Goal: Transaction & Acquisition: Purchase product/service

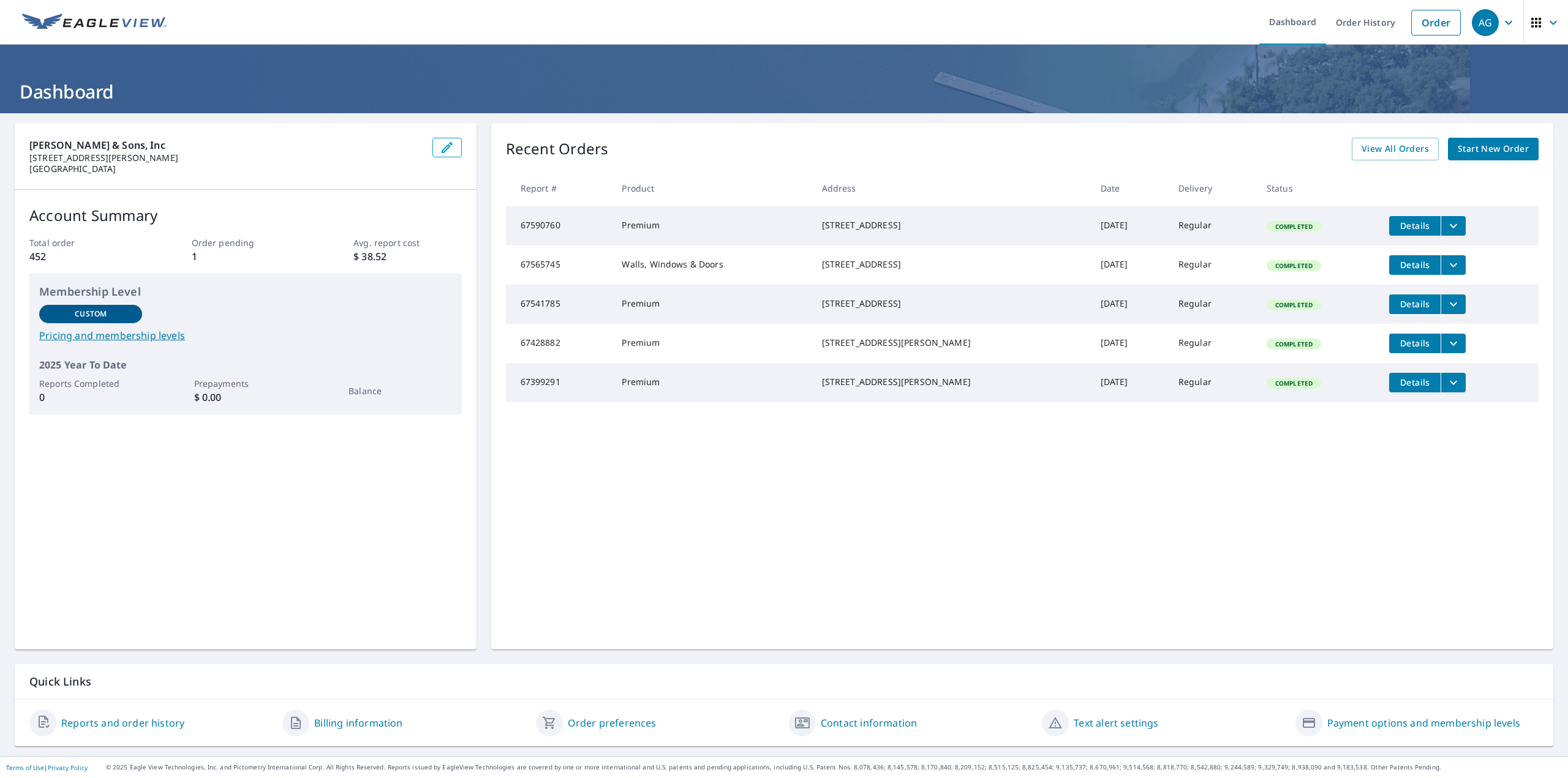
click at [1475, 149] on span "Start New Order" at bounding box center [1493, 149] width 71 height 16
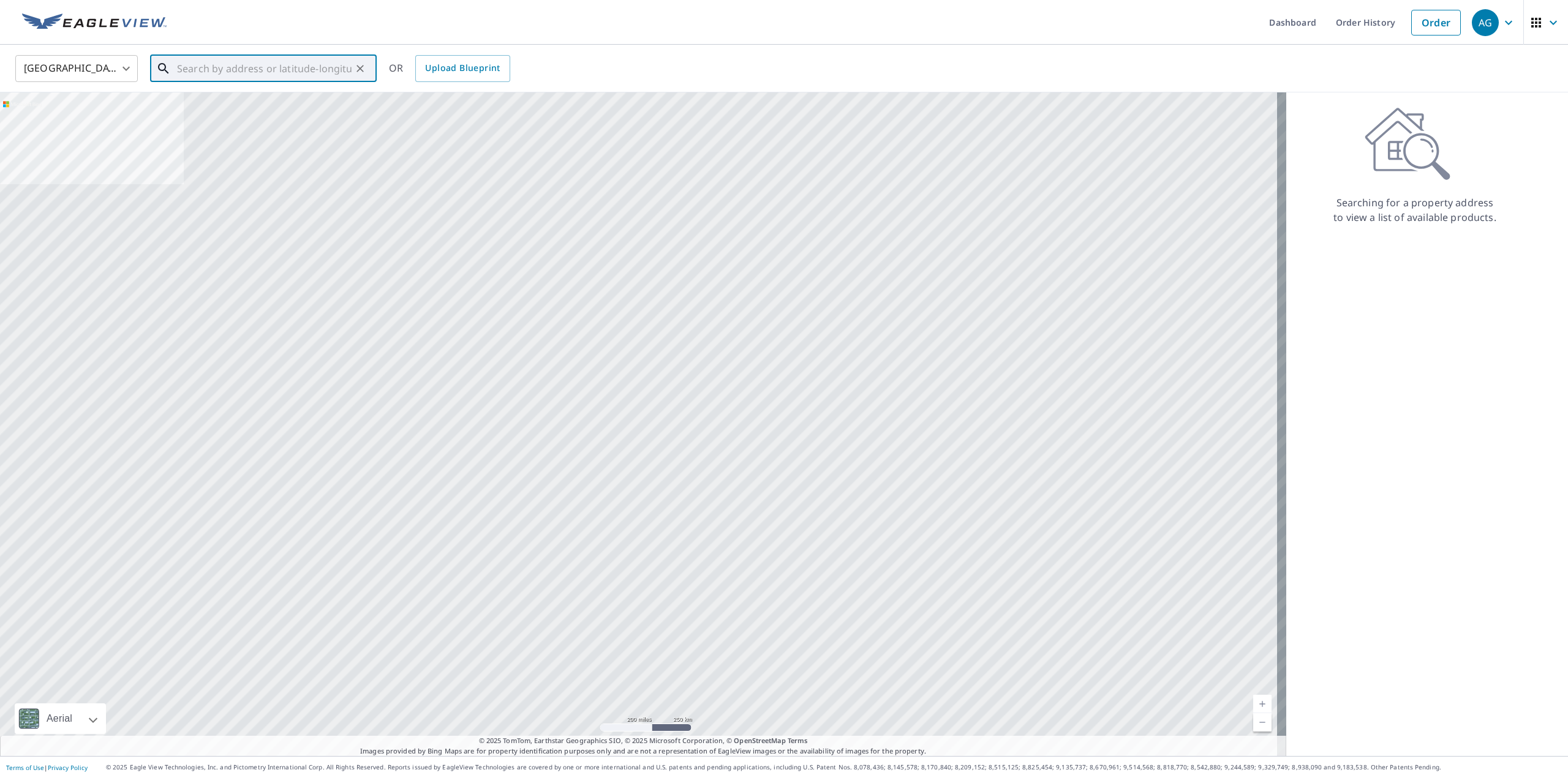
click at [223, 66] on input "text" at bounding box center [264, 69] width 175 height 35
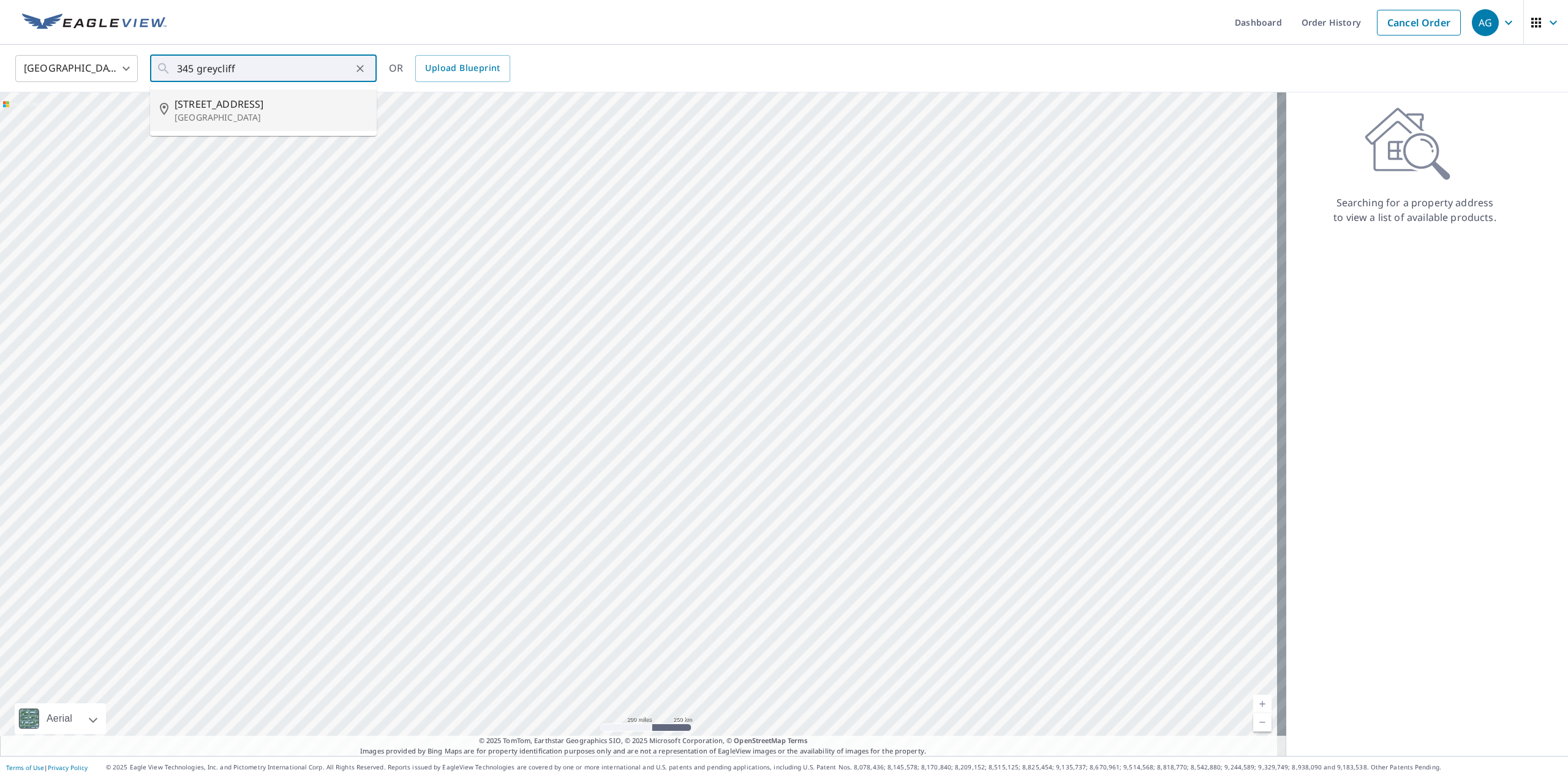
type input "[STREET_ADDRESS]"
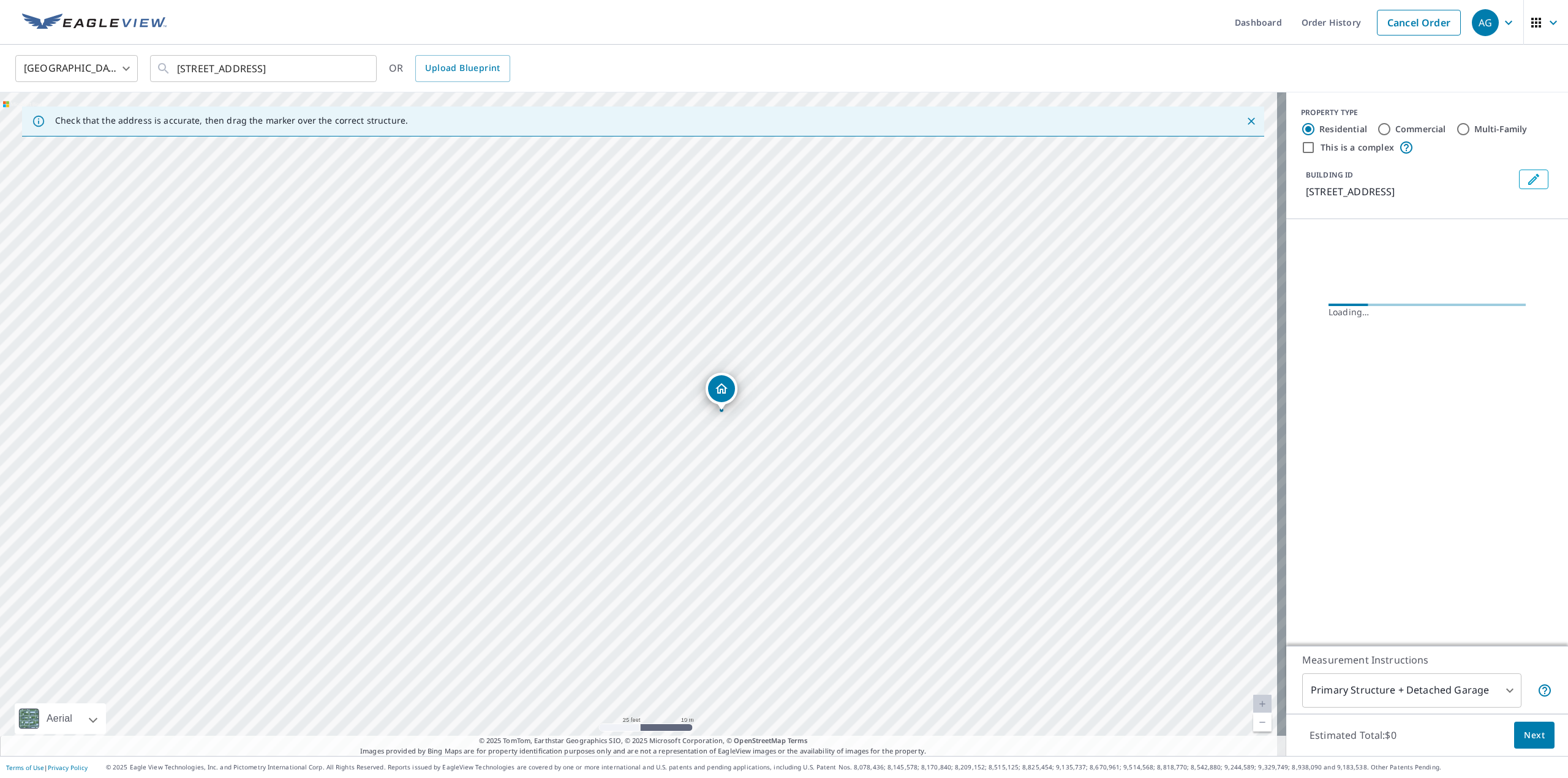
drag, startPoint x: 697, startPoint y: 369, endPoint x: 727, endPoint y: 390, distance: 36.6
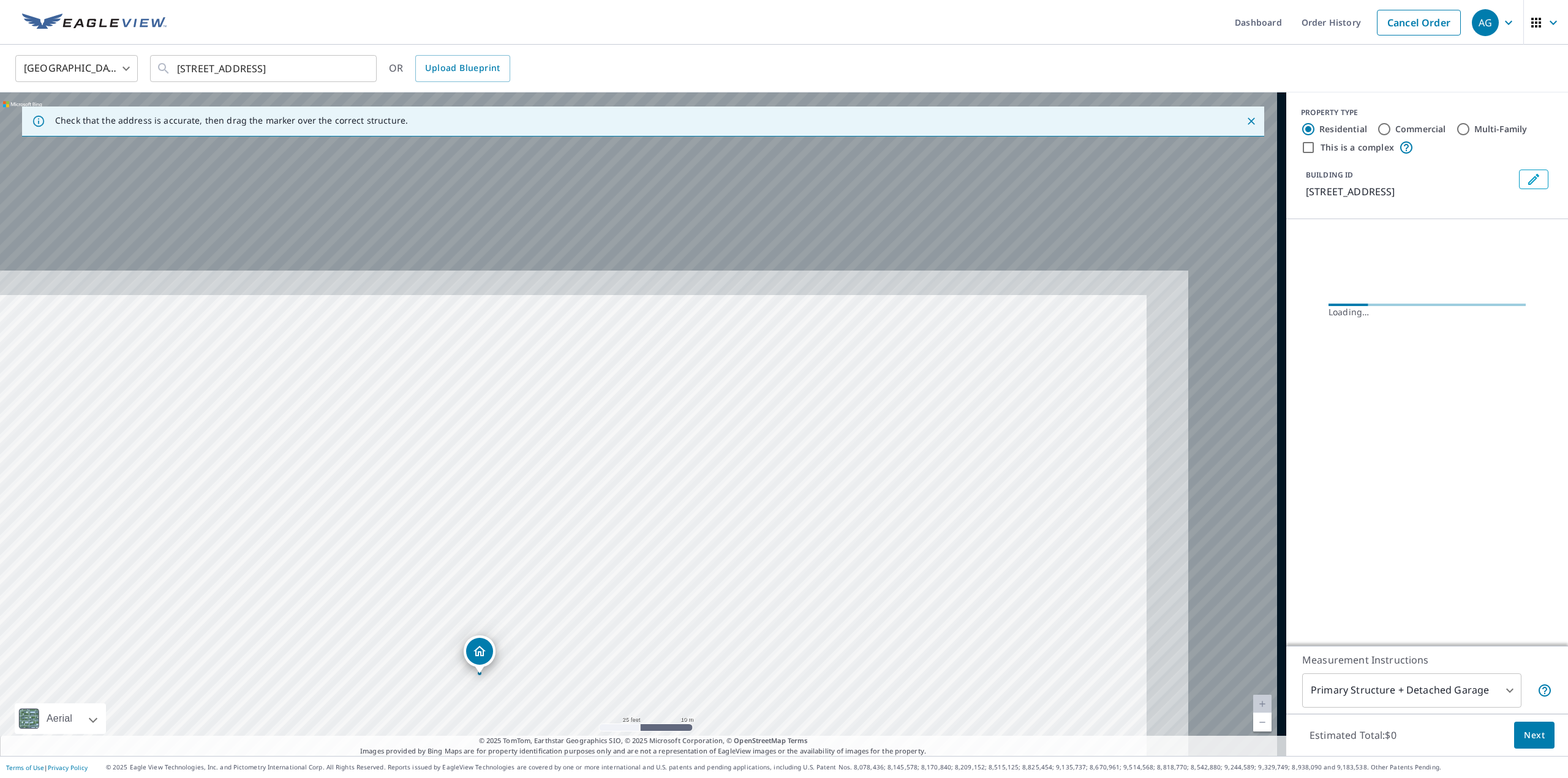
drag, startPoint x: 823, startPoint y: 276, endPoint x: 706, endPoint y: 429, distance: 192.6
click at [640, 552] on div "[STREET_ADDRESS]" at bounding box center [643, 424] width 1286 height 663
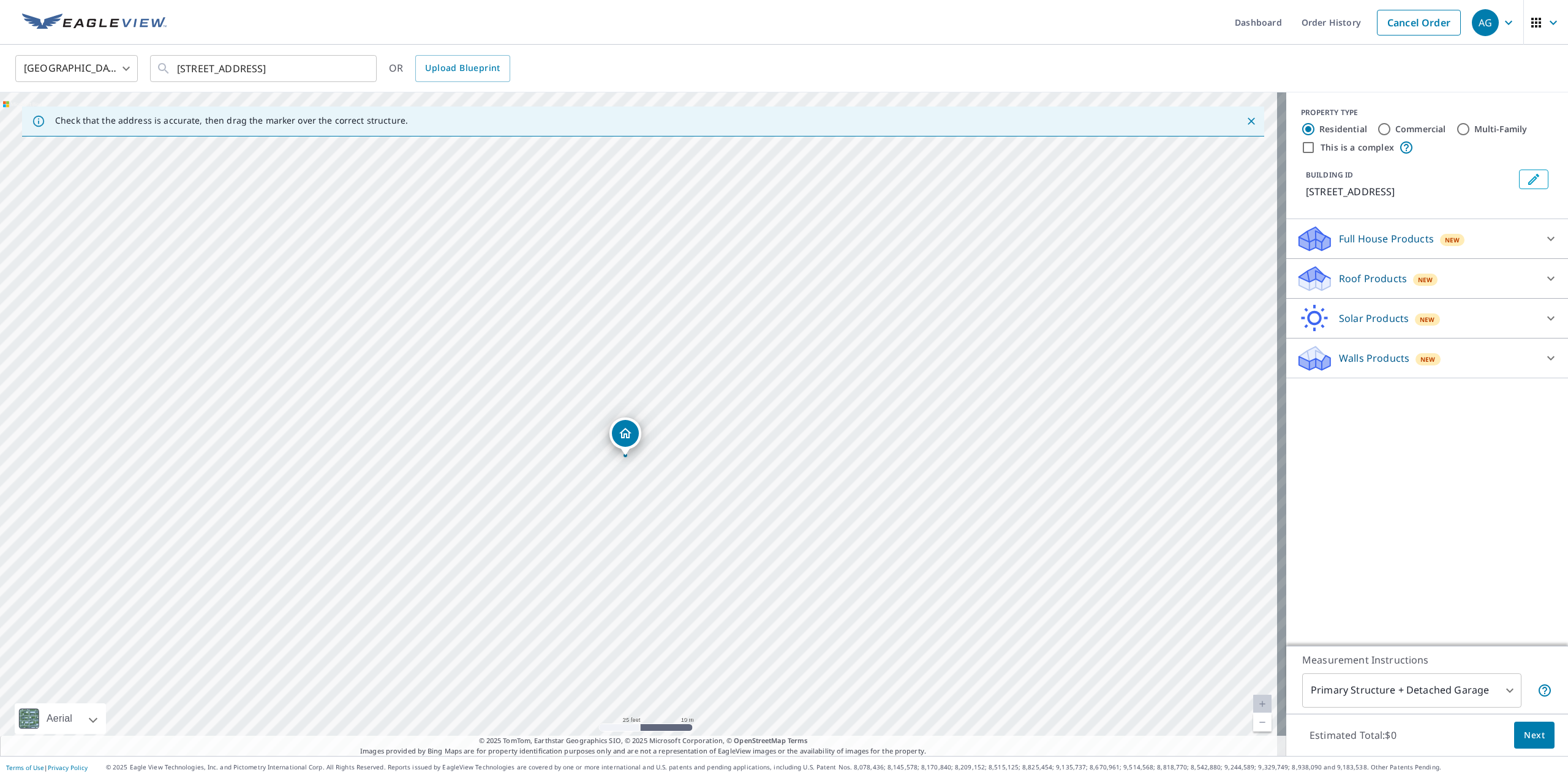
drag, startPoint x: 757, startPoint y: 355, endPoint x: 642, endPoint y: 579, distance: 251.8
click at [639, 583] on div "[STREET_ADDRESS]" at bounding box center [643, 424] width 1286 height 663
drag, startPoint x: 742, startPoint y: 401, endPoint x: 603, endPoint y: 629, distance: 267.0
click at [601, 636] on div "[STREET_ADDRESS]" at bounding box center [643, 424] width 1286 height 663
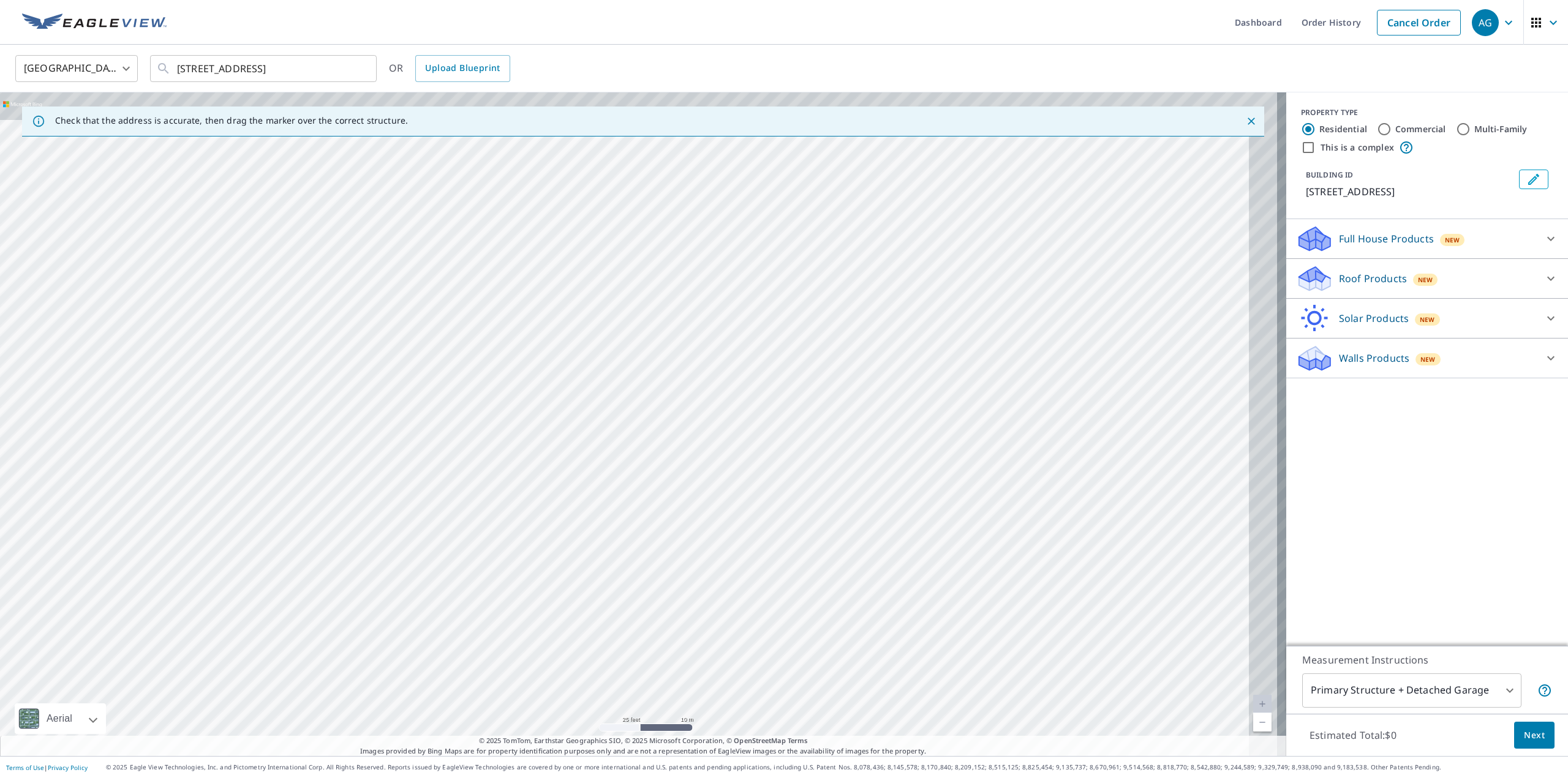
drag, startPoint x: 737, startPoint y: 431, endPoint x: 615, endPoint y: 625, distance: 229.2
click at [615, 625] on div "[STREET_ADDRESS]" at bounding box center [643, 424] width 1286 height 663
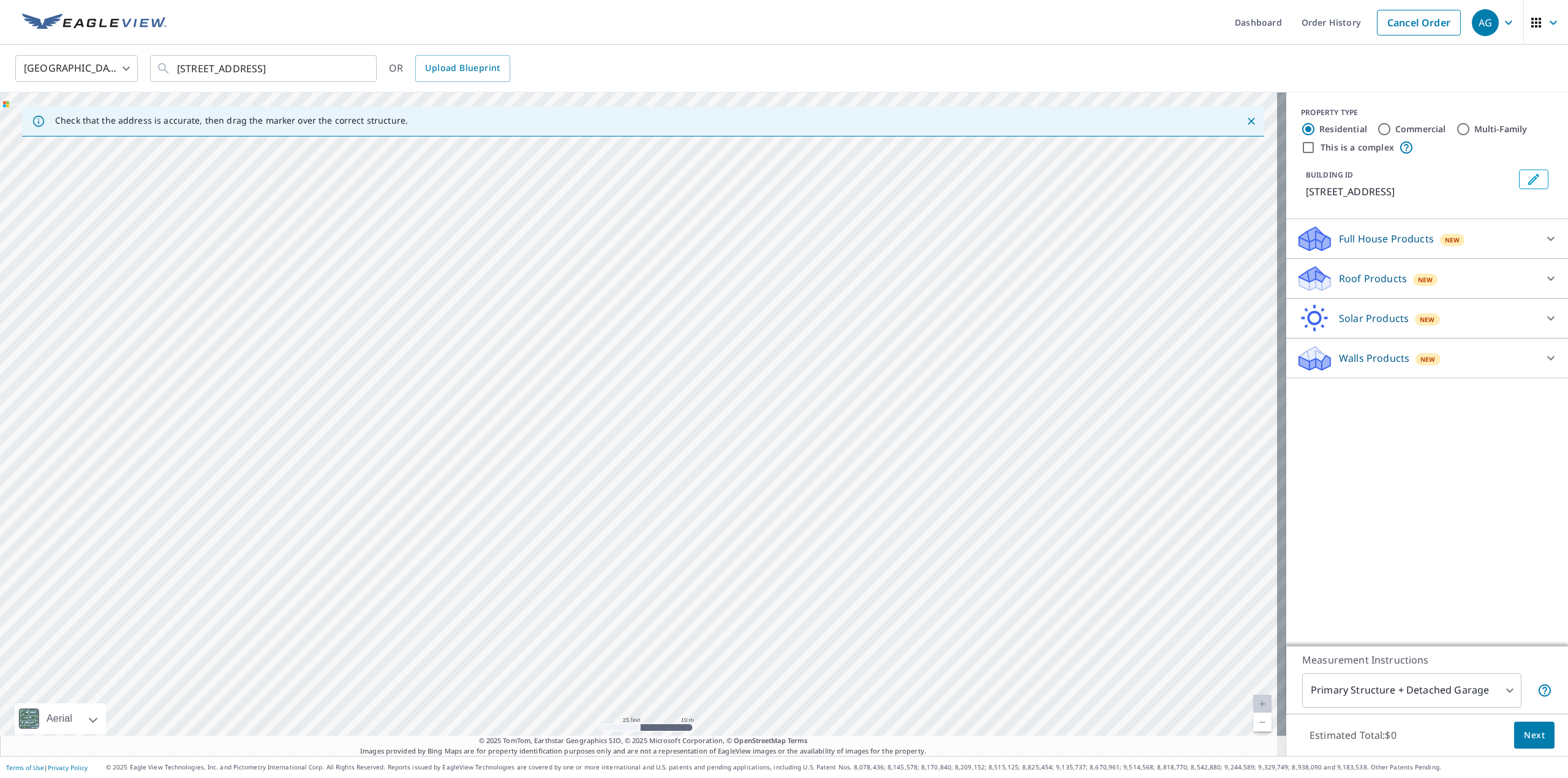
drag, startPoint x: 737, startPoint y: 360, endPoint x: 633, endPoint y: 507, distance: 180.1
click at [615, 547] on div "[STREET_ADDRESS]" at bounding box center [643, 424] width 1286 height 663
drag, startPoint x: 752, startPoint y: 271, endPoint x: 630, endPoint y: 521, distance: 278.2
click at [595, 583] on div "[STREET_ADDRESS]" at bounding box center [643, 424] width 1286 height 663
drag, startPoint x: 715, startPoint y: 281, endPoint x: 668, endPoint y: 498, distance: 222.0
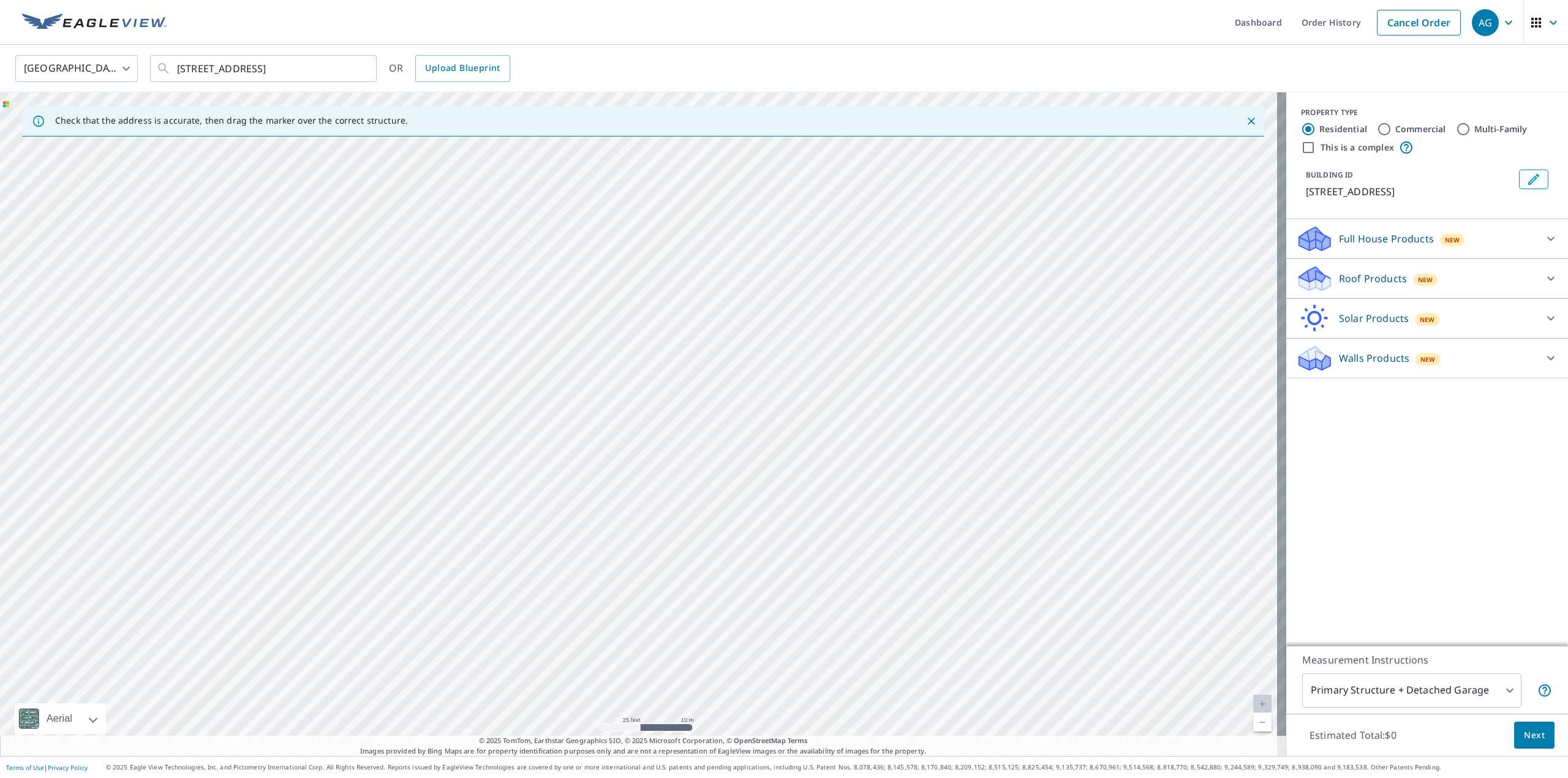
click at [668, 498] on div "[STREET_ADDRESS]" at bounding box center [643, 424] width 1286 height 663
drag, startPoint x: 779, startPoint y: 279, endPoint x: 697, endPoint y: 364, distance: 118.1
click at [697, 364] on div "[STREET_ADDRESS]" at bounding box center [643, 424] width 1286 height 663
drag, startPoint x: 659, startPoint y: 513, endPoint x: 693, endPoint y: 376, distance: 141.2
click at [693, 376] on div "[STREET_ADDRESS]" at bounding box center [643, 424] width 1286 height 663
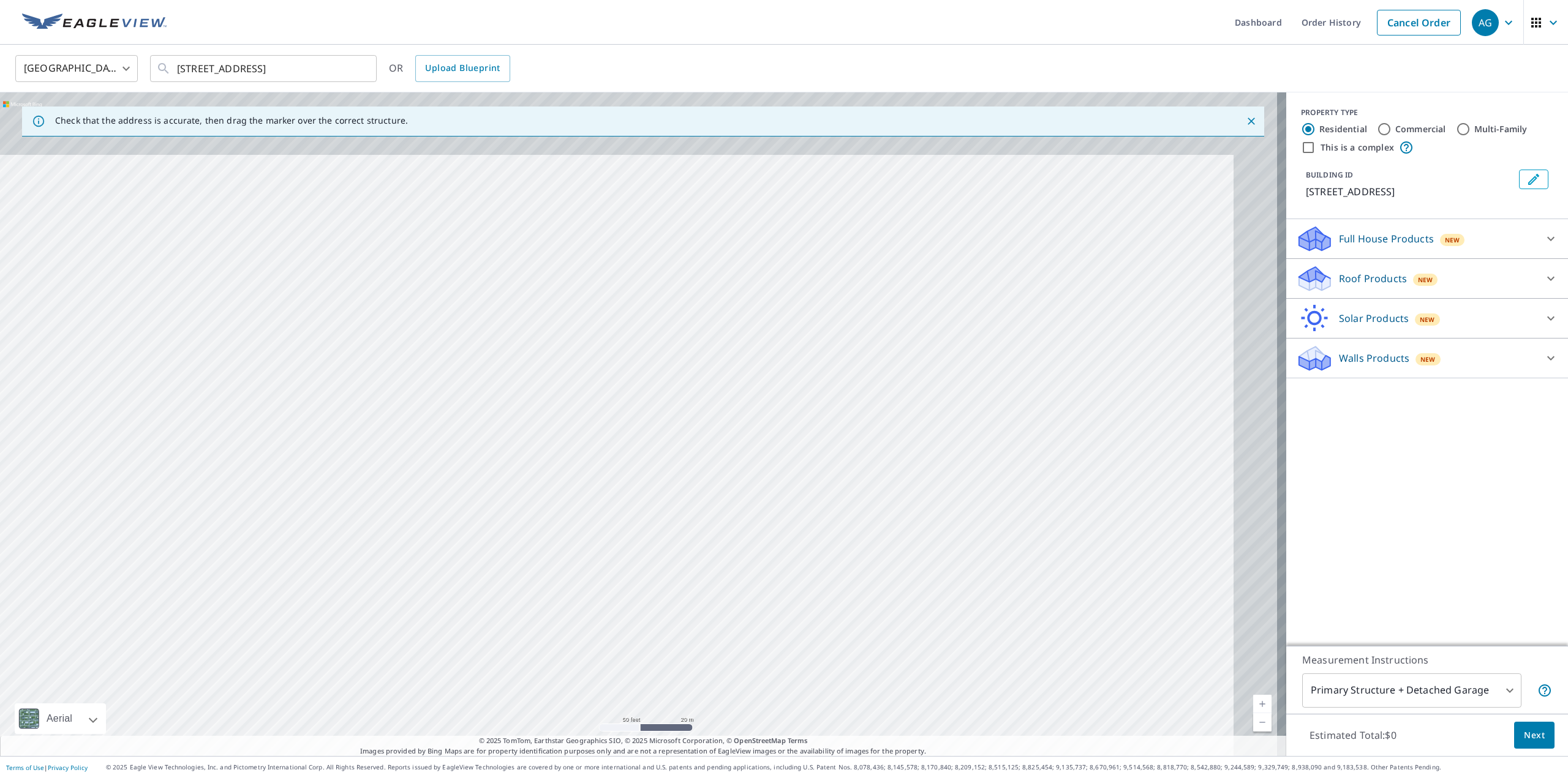
drag, startPoint x: 575, startPoint y: 484, endPoint x: 473, endPoint y: 591, distance: 147.8
click at [446, 630] on div "[STREET_ADDRESS]" at bounding box center [643, 424] width 1286 height 663
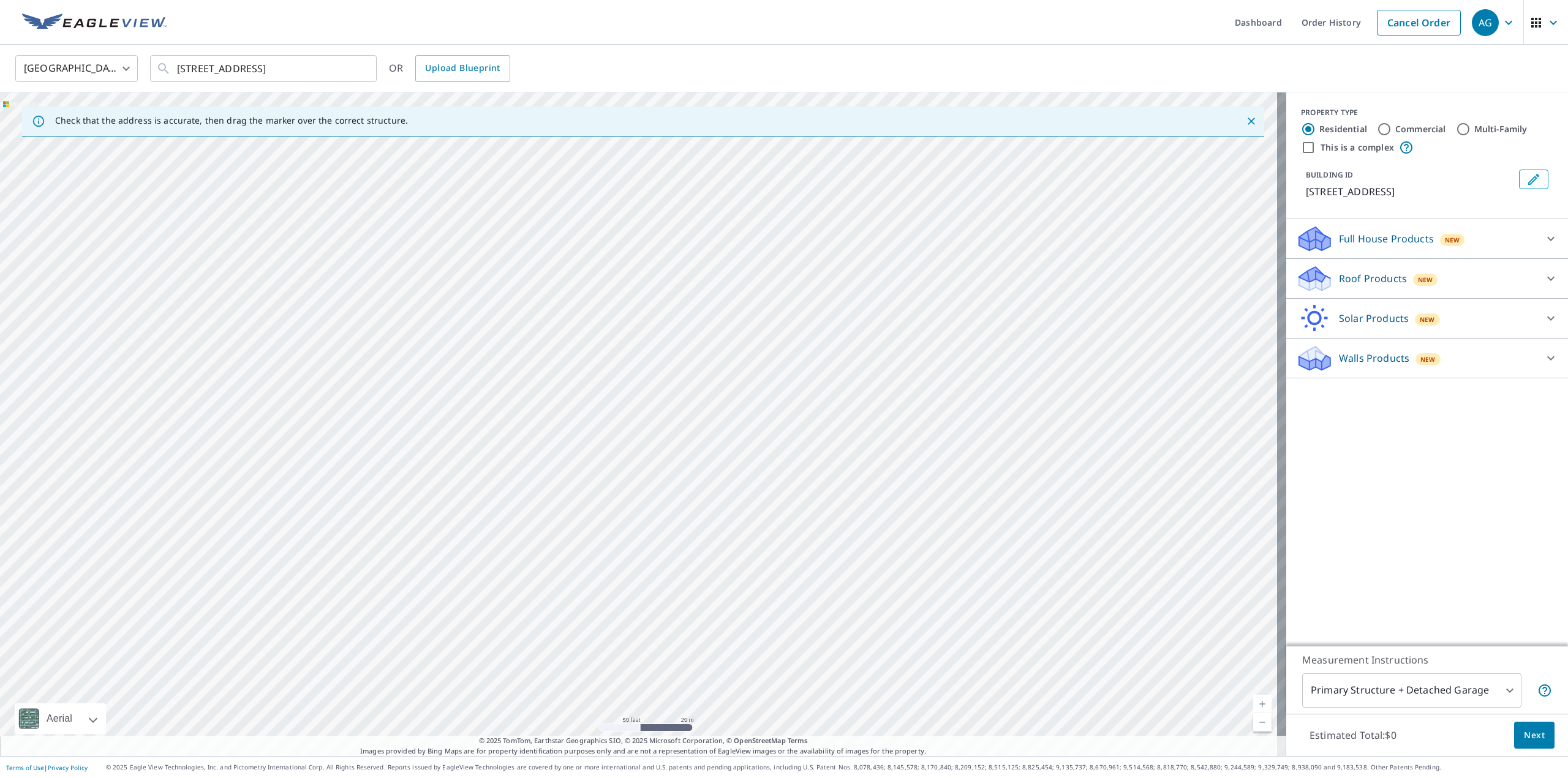
drag, startPoint x: 676, startPoint y: 280, endPoint x: 706, endPoint y: 236, distance: 53.3
click at [702, 249] on div "[STREET_ADDRESS]" at bounding box center [643, 424] width 1286 height 663
drag, startPoint x: 603, startPoint y: 531, endPoint x: 699, endPoint y: 301, distance: 249.2
click at [699, 301] on div "[STREET_ADDRESS]" at bounding box center [643, 424] width 1286 height 663
drag, startPoint x: 562, startPoint y: 586, endPoint x: 637, endPoint y: 384, distance: 215.5
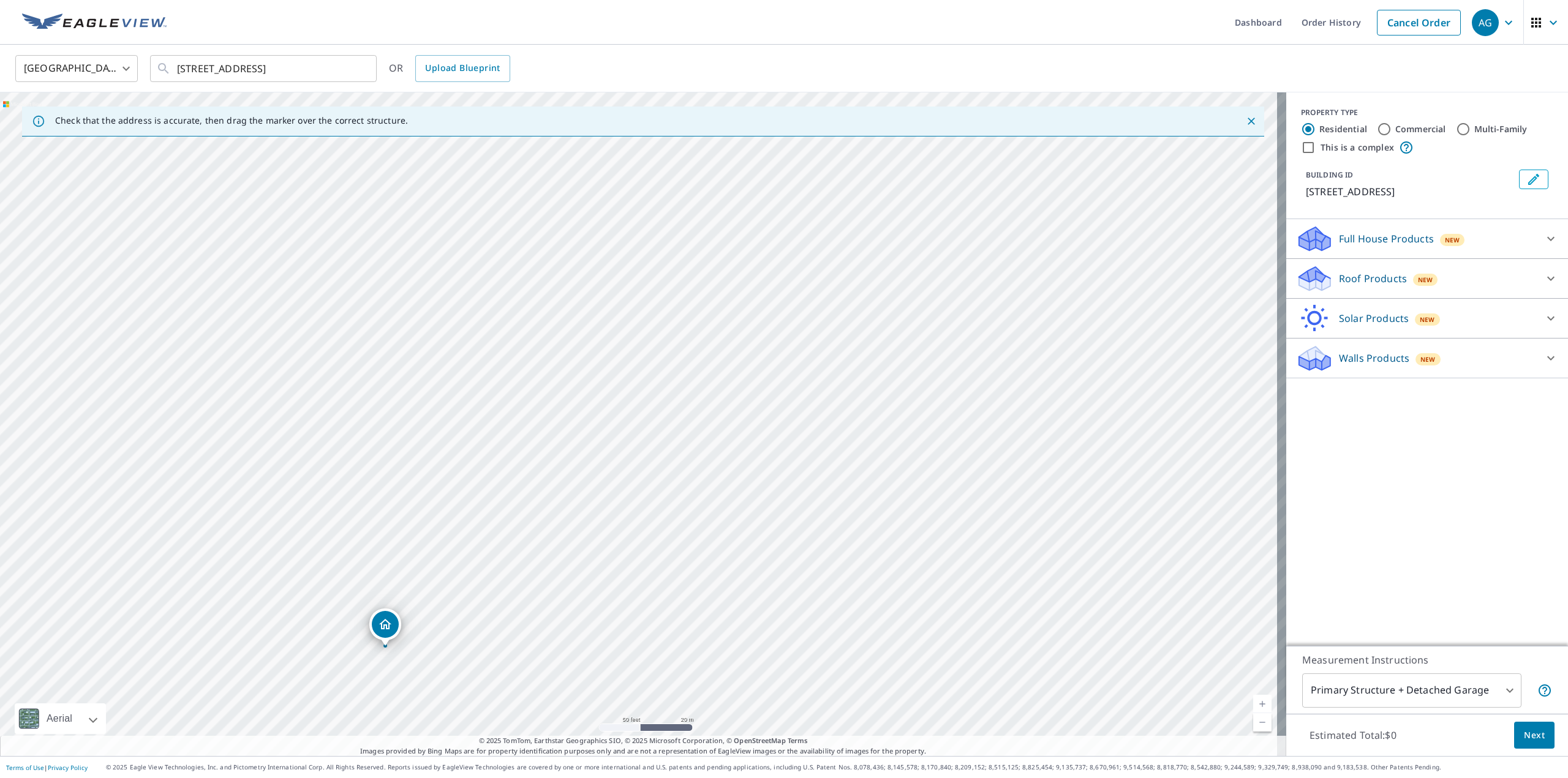
click at [637, 384] on div "[STREET_ADDRESS]" at bounding box center [643, 424] width 1286 height 663
click at [402, 676] on div "[STREET_ADDRESS]" at bounding box center [643, 424] width 1286 height 663
drag, startPoint x: 769, startPoint y: 285, endPoint x: 715, endPoint y: 376, distance: 105.8
click at [716, 383] on div "[STREET_ADDRESS]" at bounding box center [643, 424] width 1286 height 663
click at [1368, 237] on p "Full House Products" at bounding box center [1386, 238] width 95 height 15
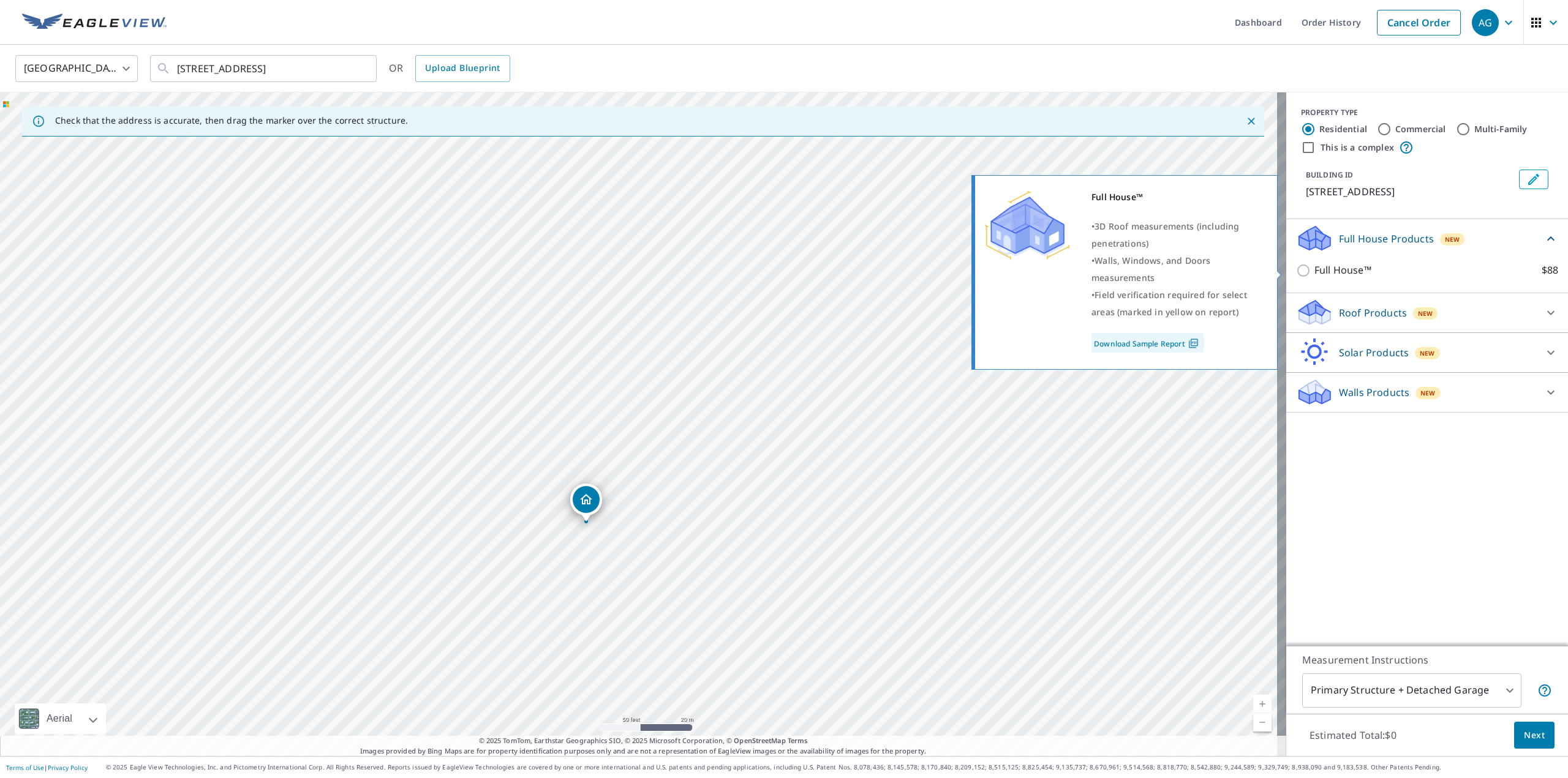
click at [1372, 269] on label "Full House™ $88" at bounding box center [1436, 270] width 244 height 16
click at [1314, 269] on input "Full House™ $88" at bounding box center [1305, 270] width 18 height 15
checkbox input "true"
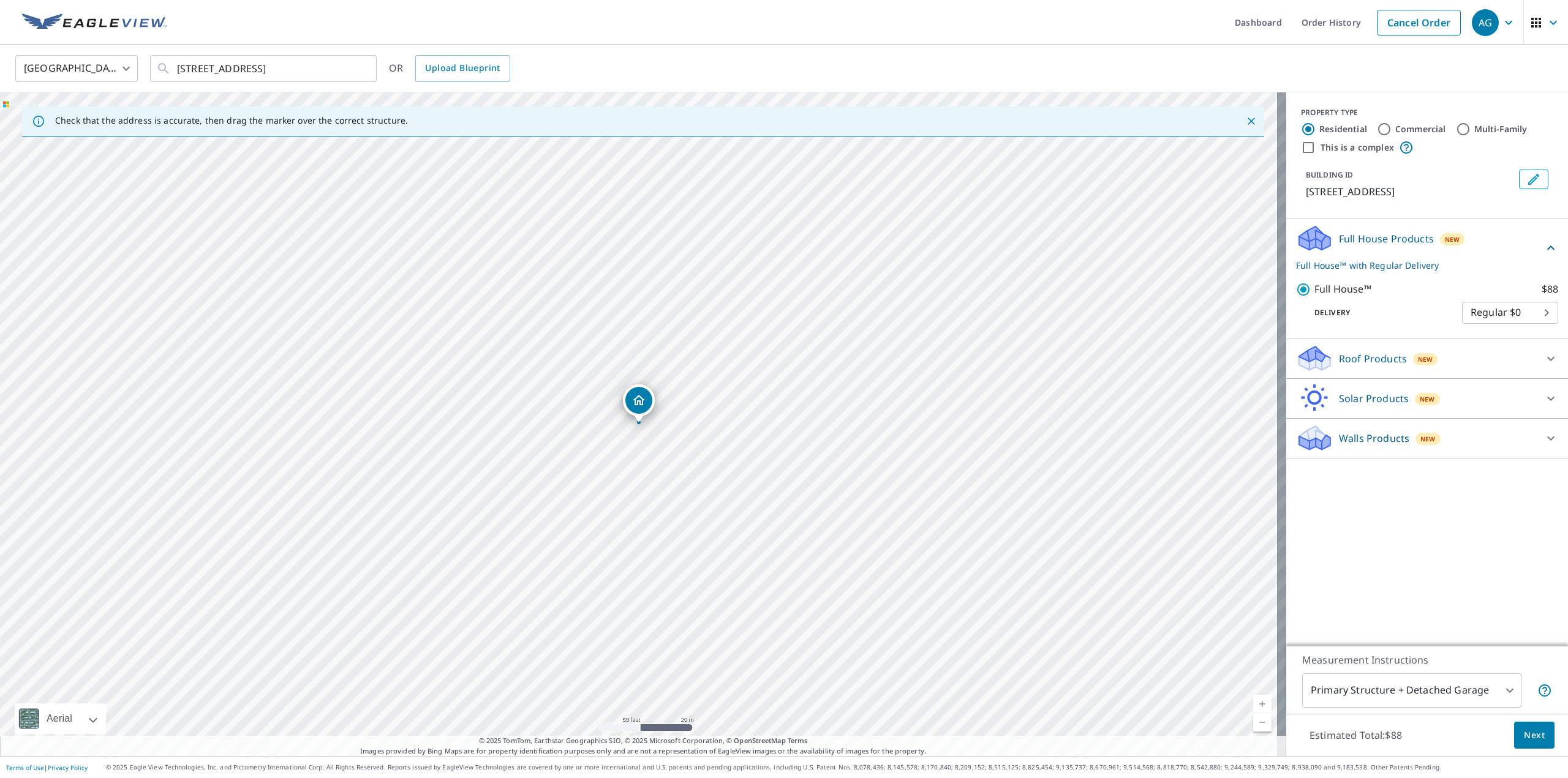
click at [1527, 739] on span "Next" at bounding box center [1534, 736] width 21 height 16
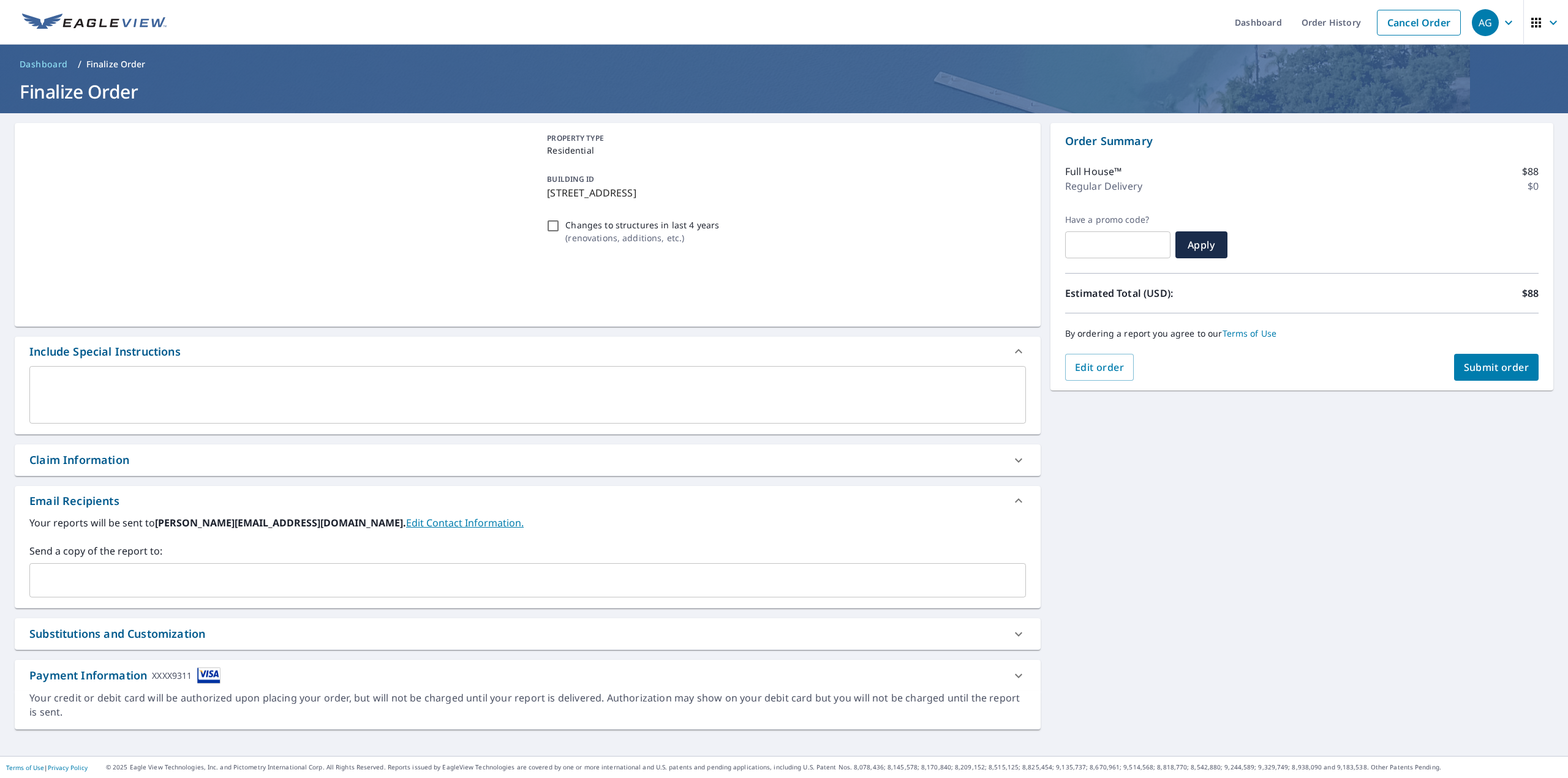
click at [1495, 370] on span "Submit order" at bounding box center [1496, 367] width 66 height 14
